Goal: Task Accomplishment & Management: Use online tool/utility

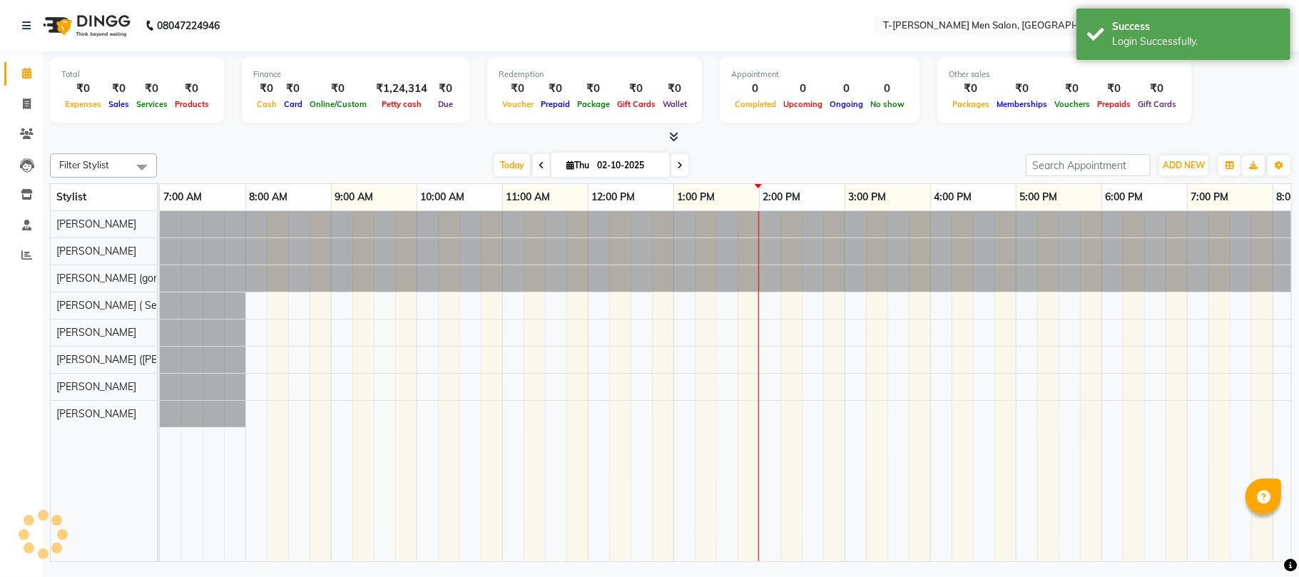
select select "en"
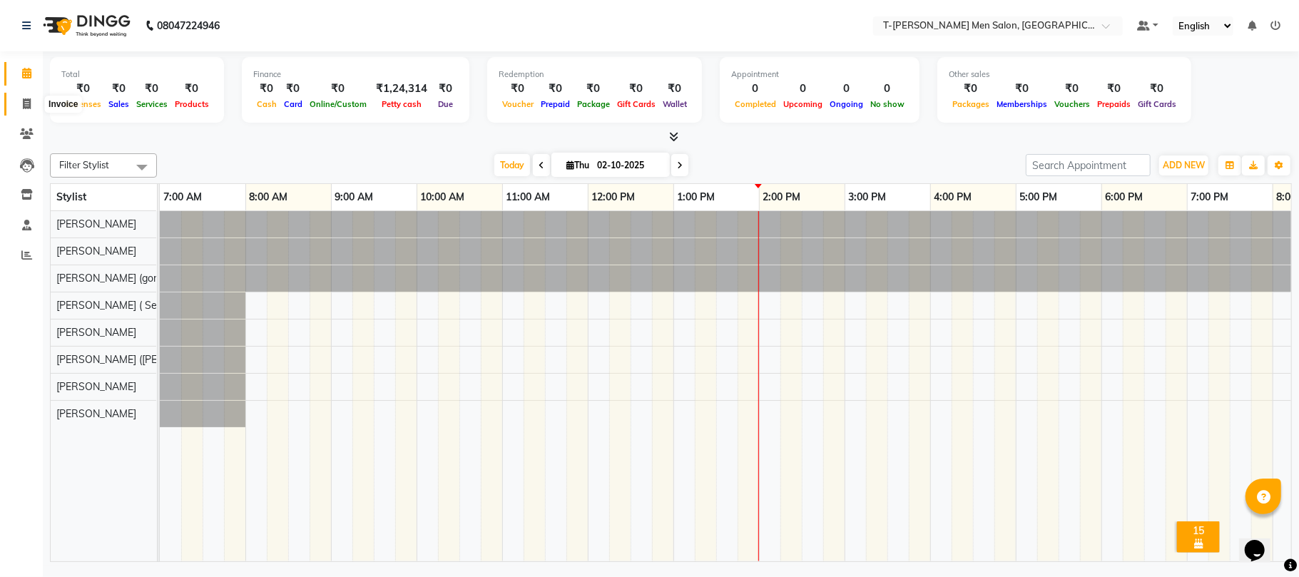
click at [31, 108] on span at bounding box center [26, 104] width 25 height 16
select select "service"
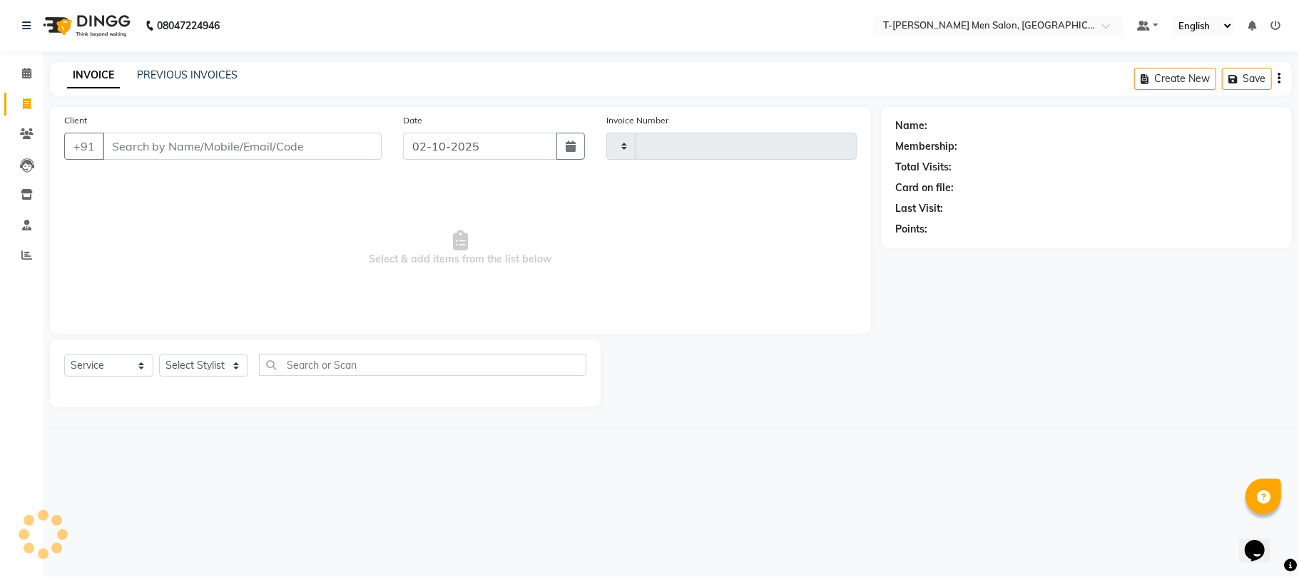
type input "6310"
select select "4816"
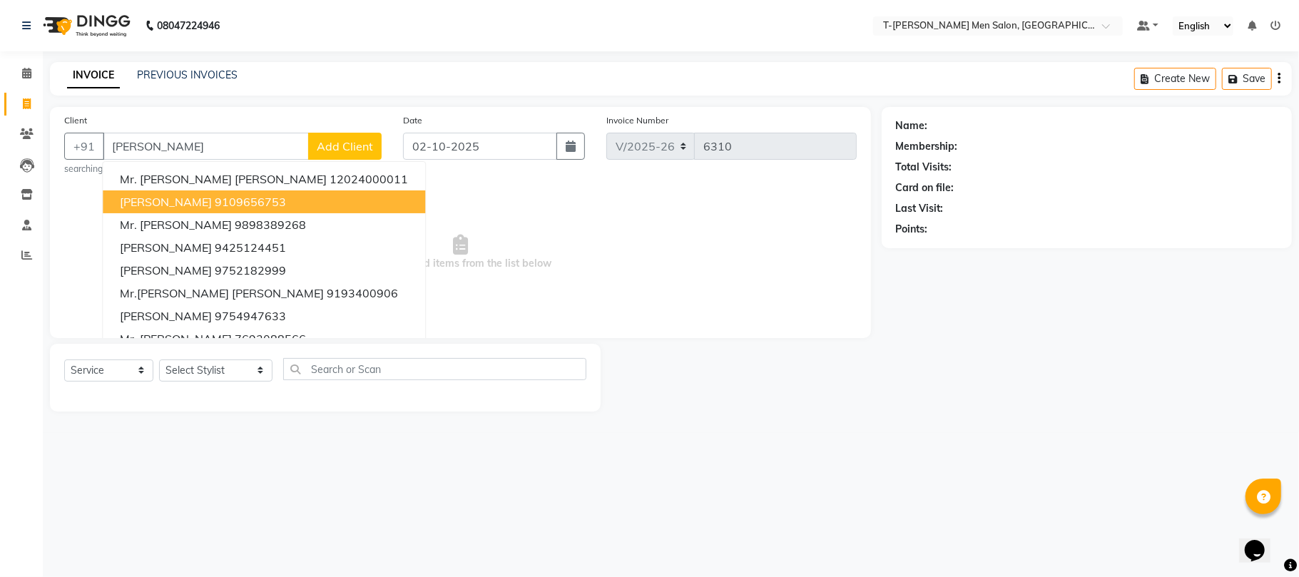
type input "[PERSON_NAME]"
